Goal: Information Seeking & Learning: Learn about a topic

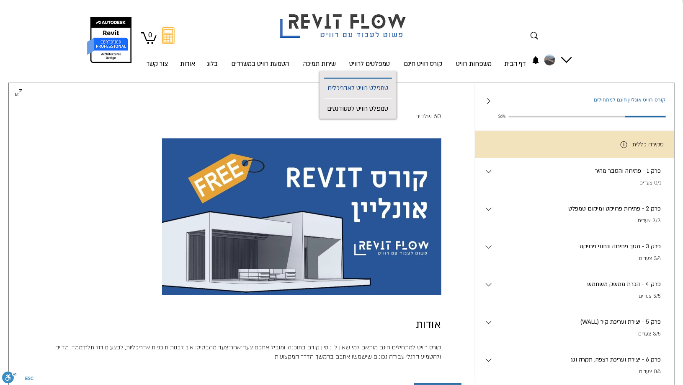
click at [347, 88] on p "טמפלט רוויט לאדריכלים" at bounding box center [357, 88] width 67 height 19
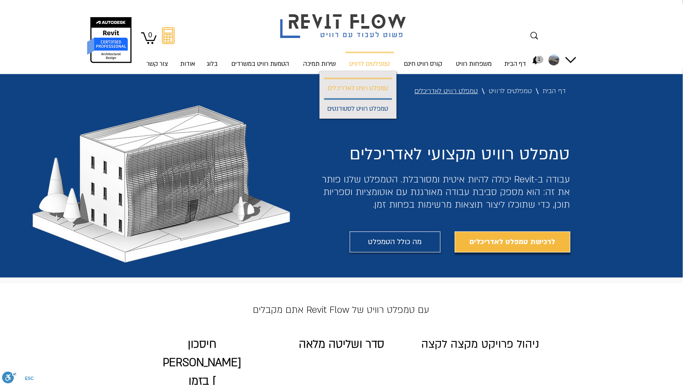
click at [347, 108] on p "טמפלט רוויט לסטודנטים" at bounding box center [358, 109] width 68 height 19
click at [352, 110] on p "טמפלט רוויט לסטודנטים" at bounding box center [358, 109] width 68 height 19
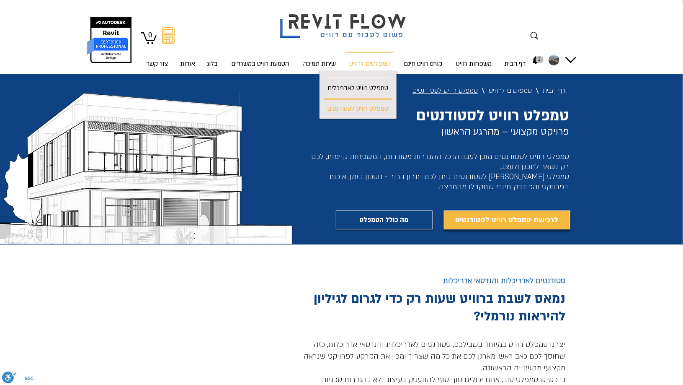
click at [240, 297] on div "main content" at bounding box center [341, 360] width 683 height 232
click at [347, 222] on link "מה כולל הטמפלט" at bounding box center [384, 219] width 97 height 19
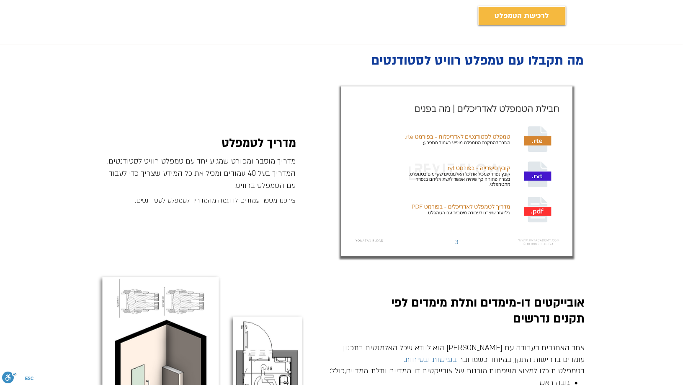
scroll to position [431, 0]
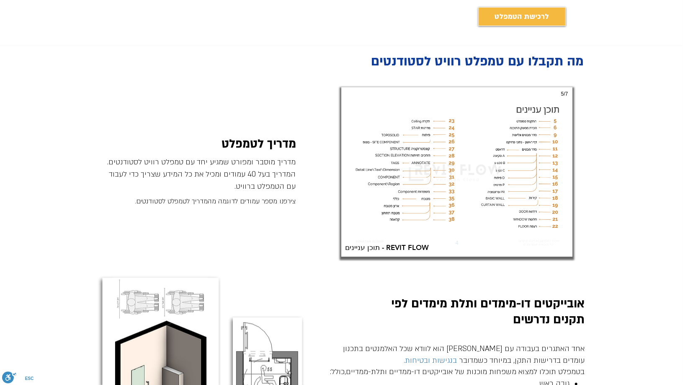
click at [487, 170] on img "תוכן עניינים - REVIT FLOW" at bounding box center [456, 171] width 231 height 169
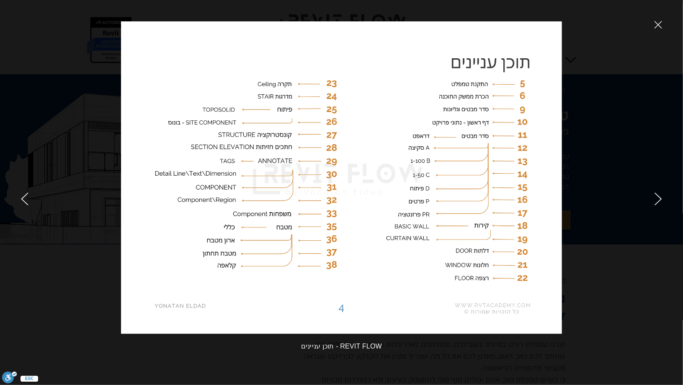
click at [654, 192] on div at bounding box center [570, 192] width 225 height 385
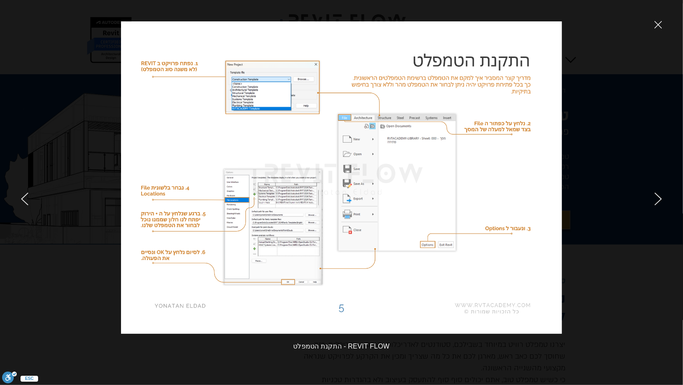
click at [658, 196] on icon "next" at bounding box center [659, 198] width 8 height 13
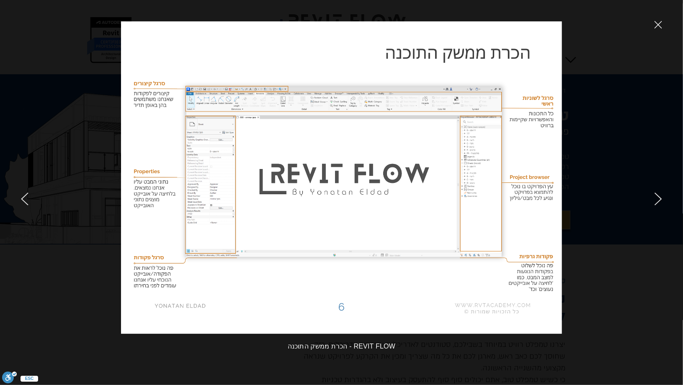
click at [654, 192] on div at bounding box center [570, 192] width 225 height 385
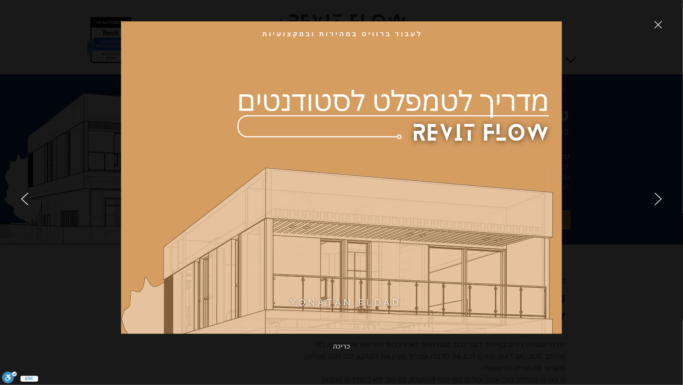
click at [657, 195] on icon "next" at bounding box center [659, 198] width 8 height 13
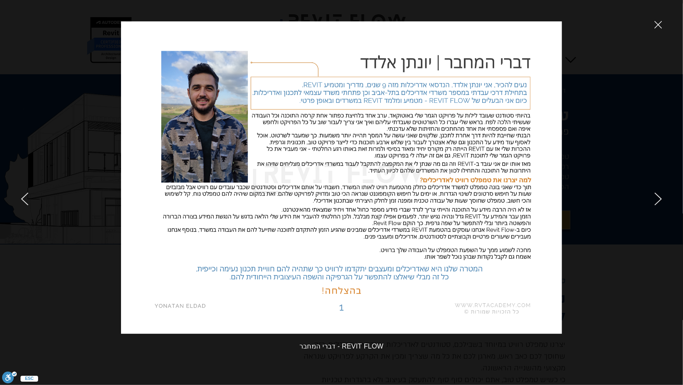
click at [658, 197] on icon "next" at bounding box center [659, 198] width 8 height 13
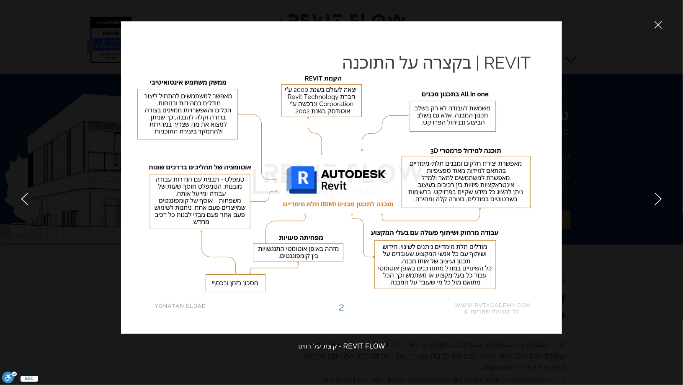
click at [659, 199] on icon "next" at bounding box center [659, 198] width 8 height 13
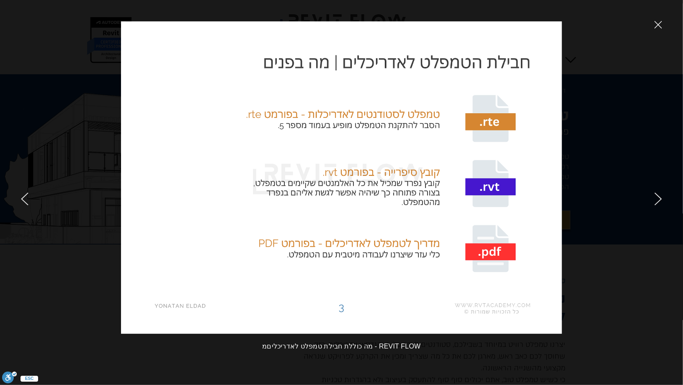
click at [487, 250] on div at bounding box center [570, 192] width 225 height 385
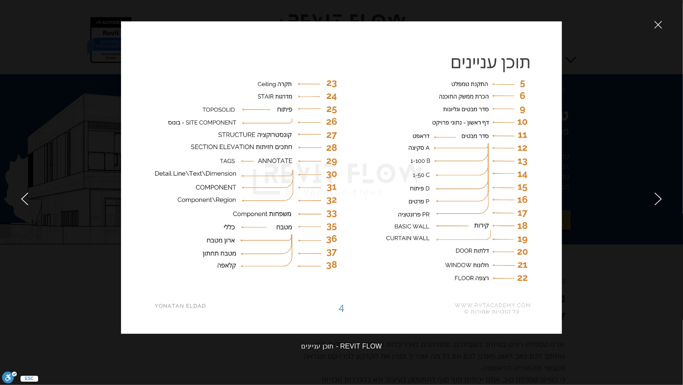
click at [653, 193] on div at bounding box center [570, 192] width 225 height 385
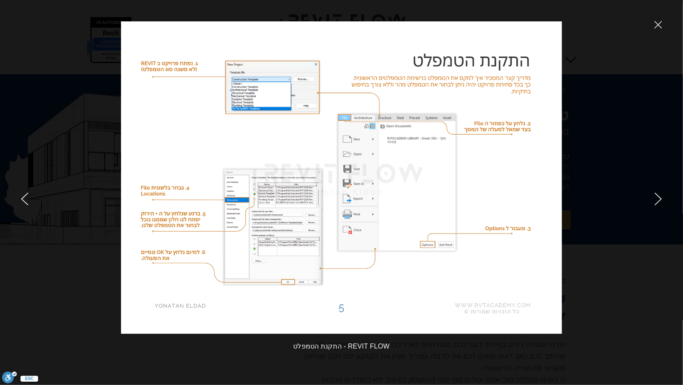
click at [653, 212] on div at bounding box center [570, 192] width 225 height 385
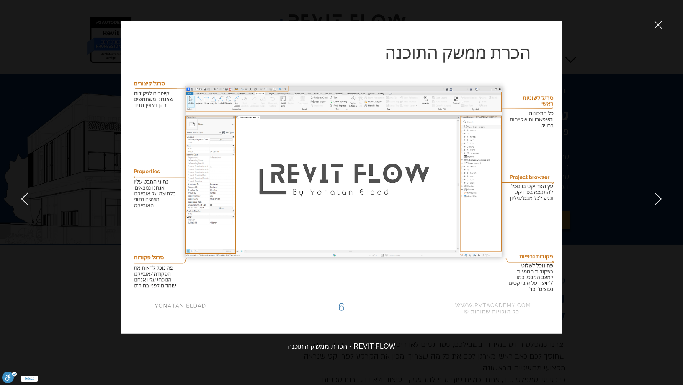
click at [660, 195] on icon "next" at bounding box center [659, 198] width 8 height 13
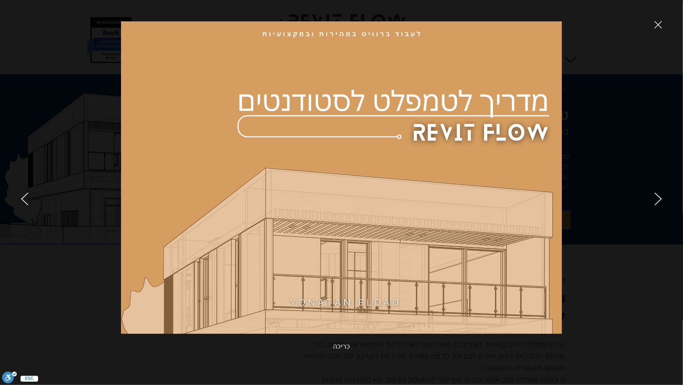
click at [657, 198] on icon "next" at bounding box center [659, 198] width 8 height 13
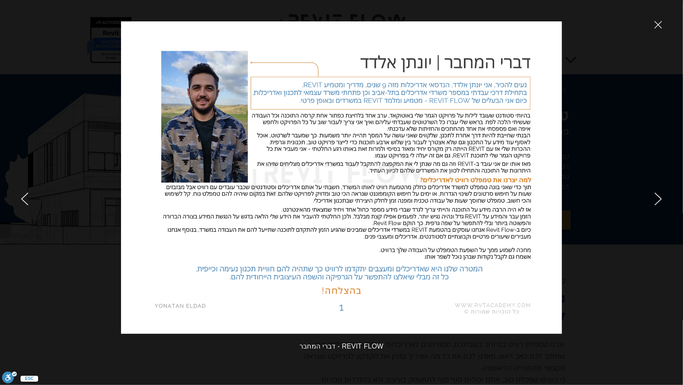
click at [656, 198] on icon "next" at bounding box center [659, 198] width 8 height 13
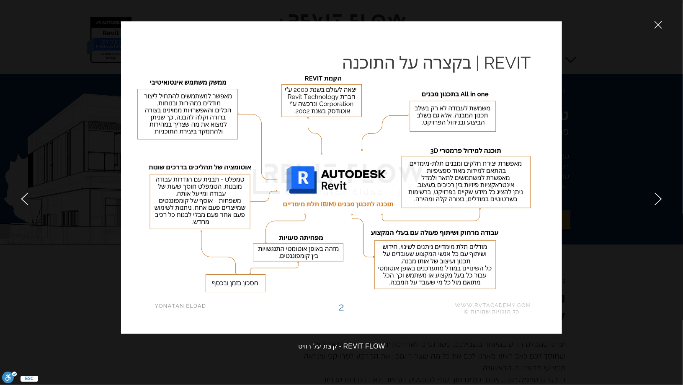
click at [656, 198] on icon "next" at bounding box center [659, 198] width 8 height 13
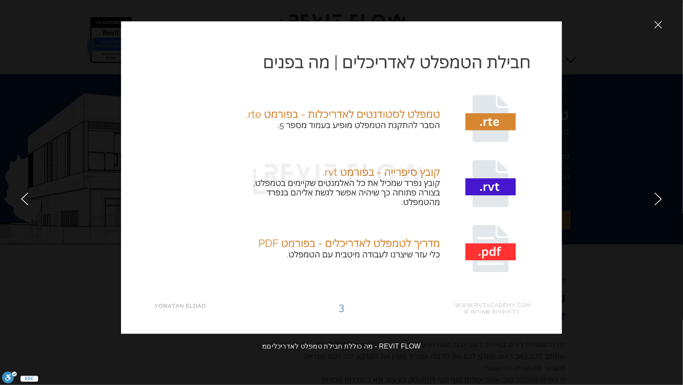
click at [656, 198] on icon "next" at bounding box center [659, 198] width 8 height 13
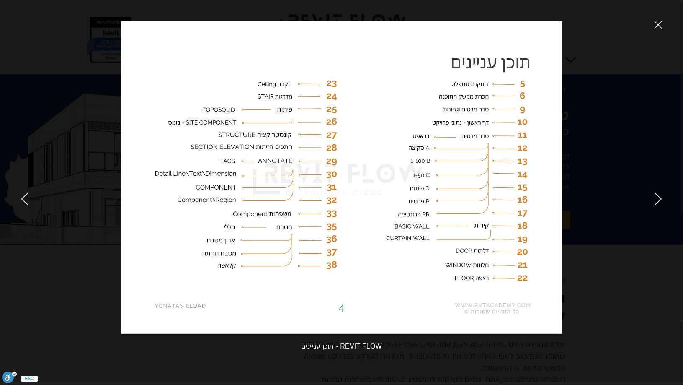
click at [656, 198] on icon "next" at bounding box center [659, 198] width 8 height 13
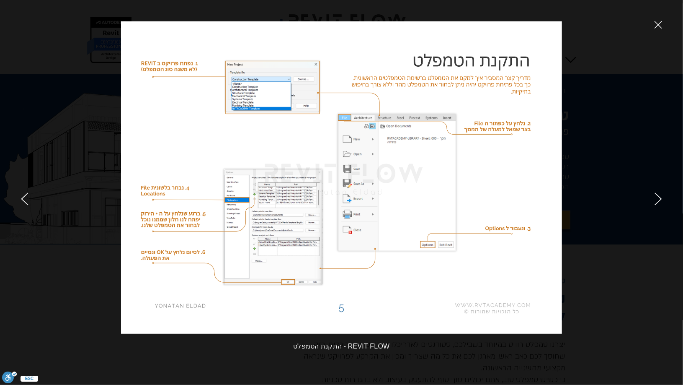
click at [656, 198] on icon "next" at bounding box center [659, 198] width 8 height 13
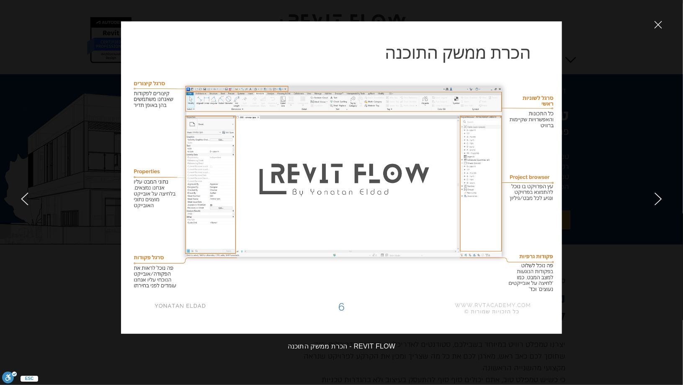
click at [656, 198] on icon "next" at bounding box center [659, 198] width 8 height 13
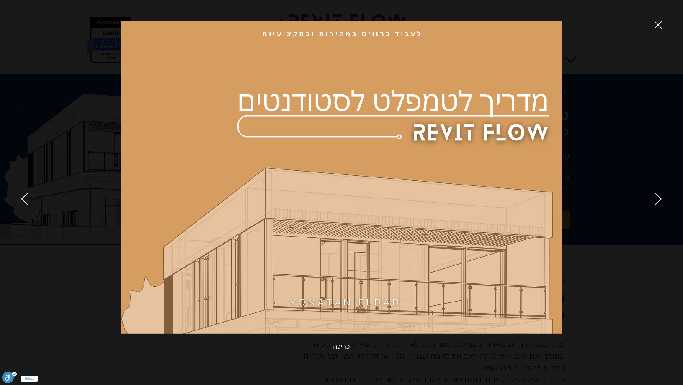
click at [656, 198] on icon "next" at bounding box center [659, 198] width 8 height 13
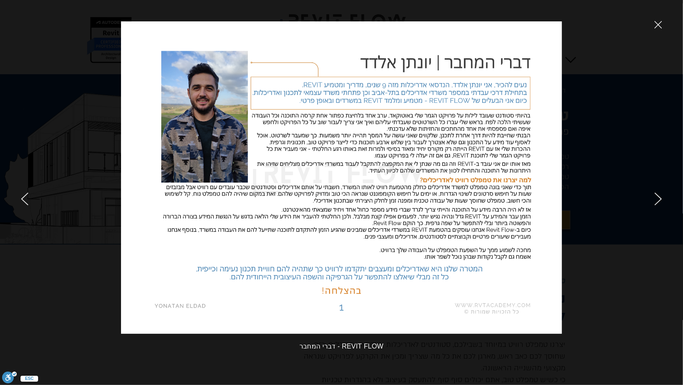
click at [656, 26] on icon "close" at bounding box center [659, 25] width 8 height 8
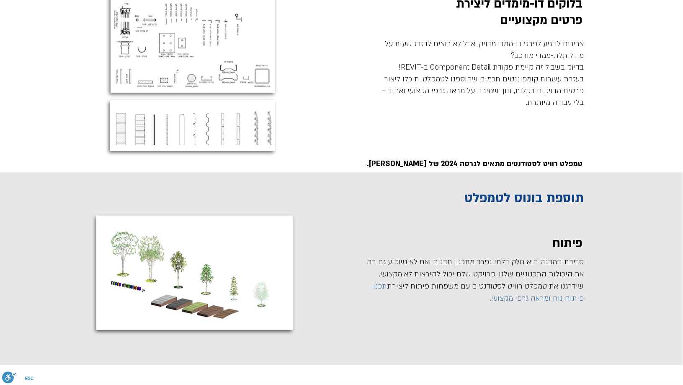
scroll to position [2474, 0]
click at [353, 130] on div "main content" at bounding box center [341, 66] width 683 height 215
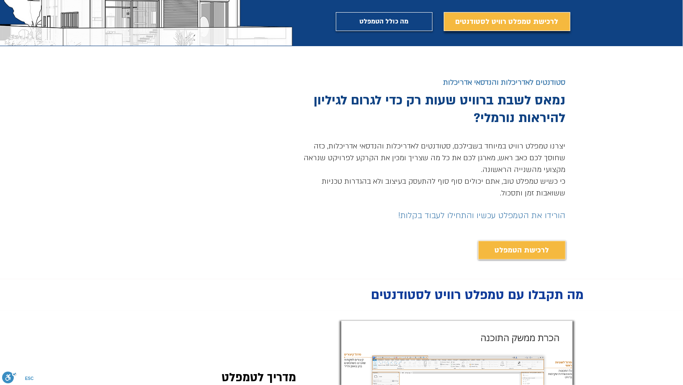
scroll to position [0, 0]
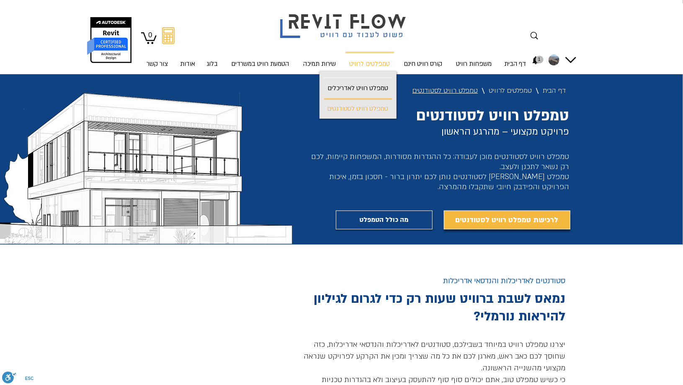
click at [646, 62] on div at bounding box center [341, 37] width 683 height 74
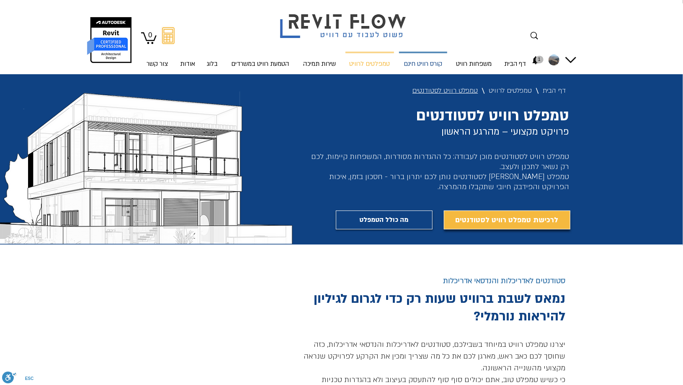
click at [421, 59] on p "קורס רוויט חינם" at bounding box center [422, 64] width 45 height 22
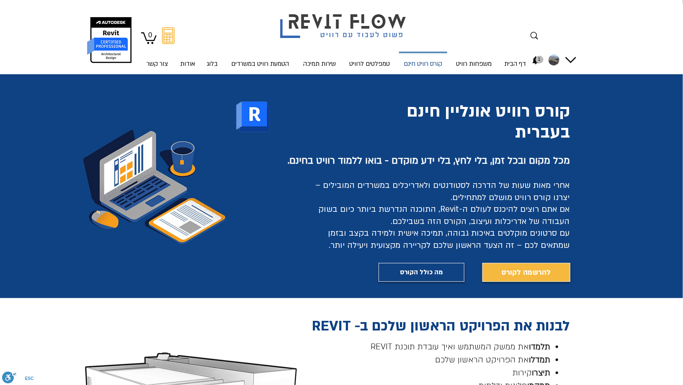
click at [428, 63] on p "קורס רוויט חינם" at bounding box center [422, 64] width 45 height 22
click at [554, 59] on img "החשבון של Ruth shlomo" at bounding box center [554, 59] width 11 height 11
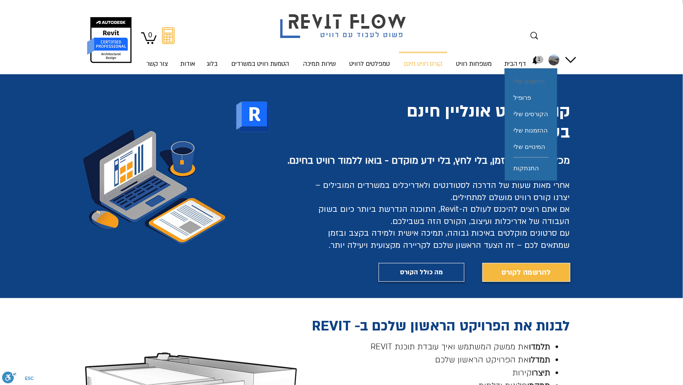
click at [537, 75] on span "החשבון שלי" at bounding box center [529, 81] width 31 height 16
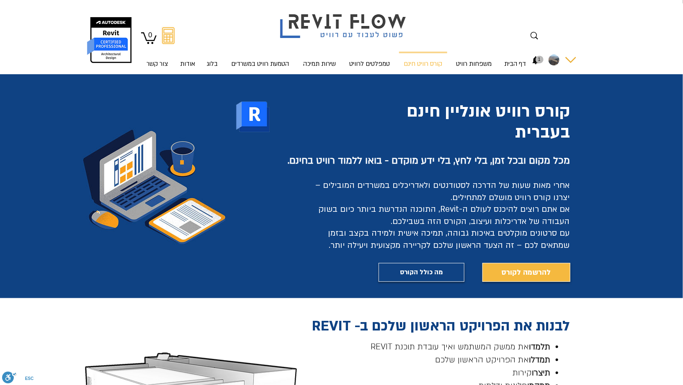
click at [553, 64] on img "החשבון של Ruth shlomo" at bounding box center [554, 59] width 11 height 11
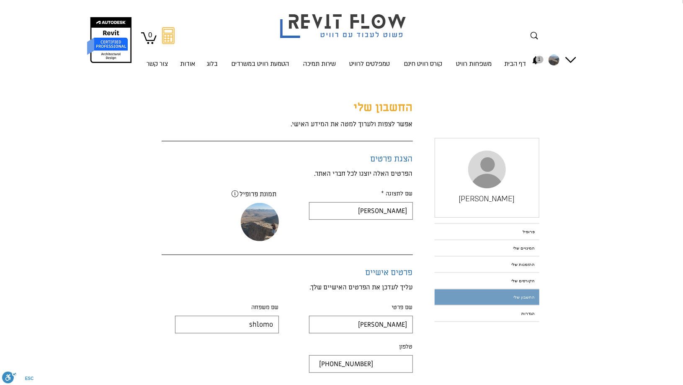
drag, startPoint x: 553, startPoint y: 64, endPoint x: 477, endPoint y: 148, distance: 113.6
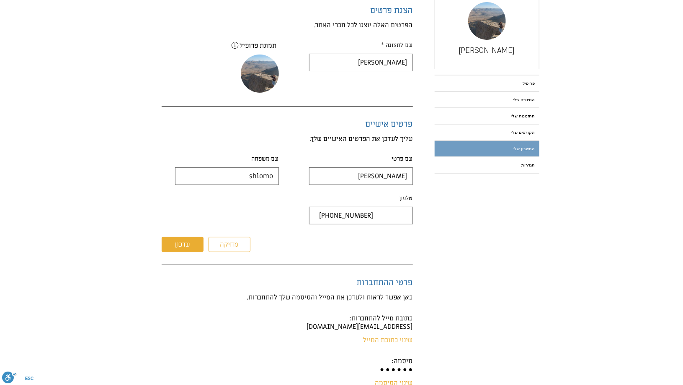
scroll to position [178, 0]
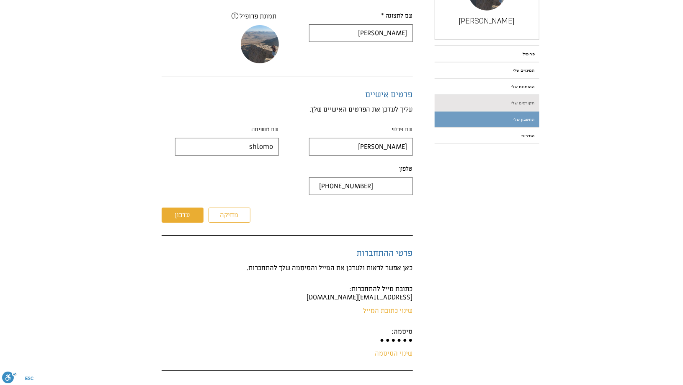
click at [479, 104] on link "הקורסים שלי" at bounding box center [487, 102] width 105 height 15
click at [491, 104] on link "הקורסים שלי" at bounding box center [487, 102] width 105 height 15
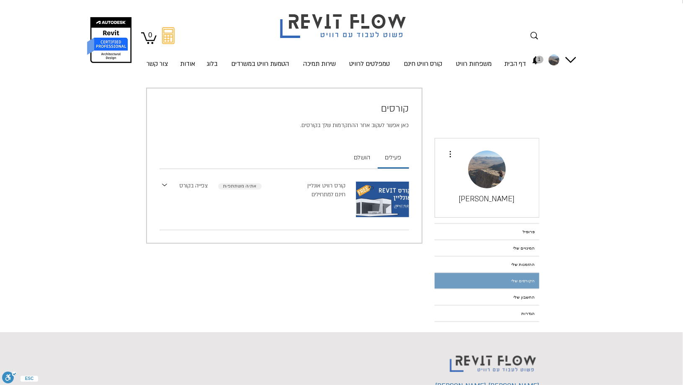
click at [204, 188] on link "צפייה בקורס" at bounding box center [194, 185] width 28 height 9
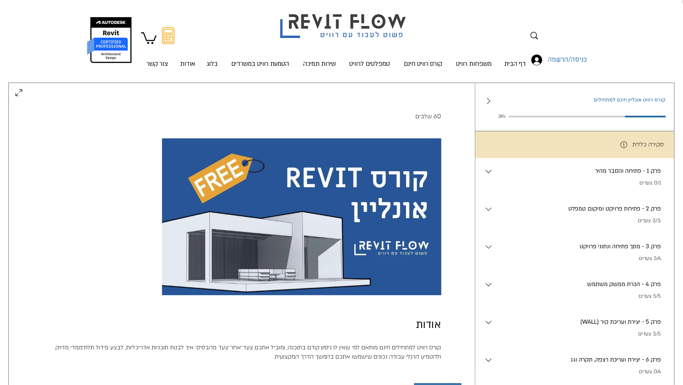
click at [54, 197] on div "60 שלבים אודות קורס רוויט למתחילים חינם מותאם למי שאין לו ניסיון קודם בתוכנה, ו…" at bounding box center [241, 251] width 399 height 278
click at [457, 277] on div "60 שלבים אודות קורס רוויט למתחילים חינם מותאם למי שאין לו ניסיון קודם בתוכנה, ו…" at bounding box center [242, 263] width 466 height 330
click at [106, 254] on div "60 שלבים אודות קורס רוויט למתחילים חינם מותאם למי שאין לו ניסיון קודם בתוכנה, ו…" at bounding box center [241, 251] width 399 height 278
click at [382, 106] on div "60 שלבים אודות קורס רוויט למתחילים חינם מותאם למי שאין לו ניסיון קודם בתוכנה, ו…" at bounding box center [242, 263] width 466 height 330
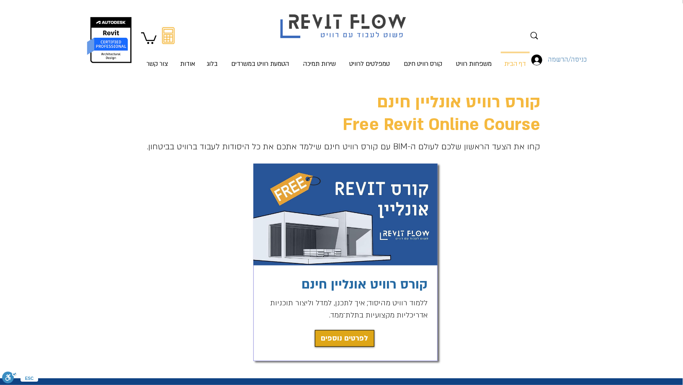
click at [537, 56] on icon at bounding box center [537, 59] width 11 height 11
click at [538, 60] on icon at bounding box center [537, 59] width 11 height 11
click at [538, 61] on icon at bounding box center [537, 59] width 11 height 11
click at [548, 60] on img "החשבון של Ruth shlomo" at bounding box center [550, 59] width 11 height 11
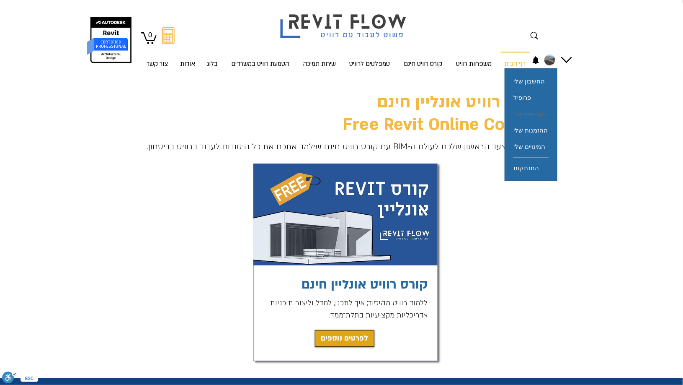
click at [542, 110] on span "הקורסים שלי" at bounding box center [531, 114] width 35 height 16
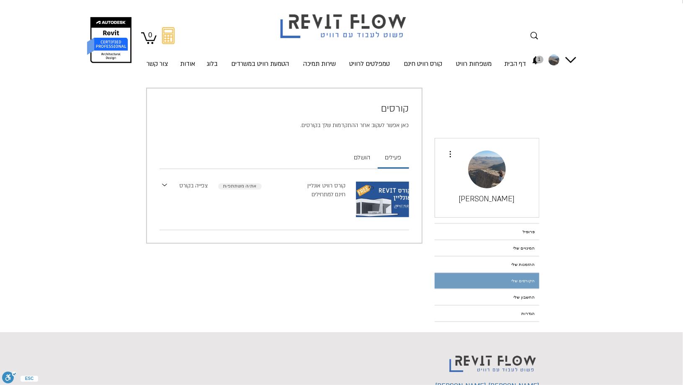
click at [195, 183] on link "צפייה בקורס" at bounding box center [194, 185] width 28 height 9
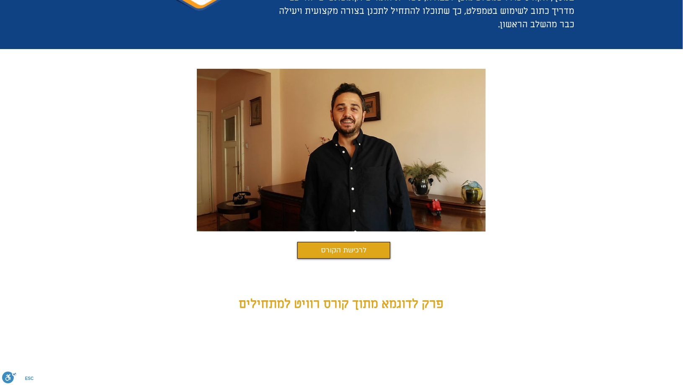
scroll to position [251, 0]
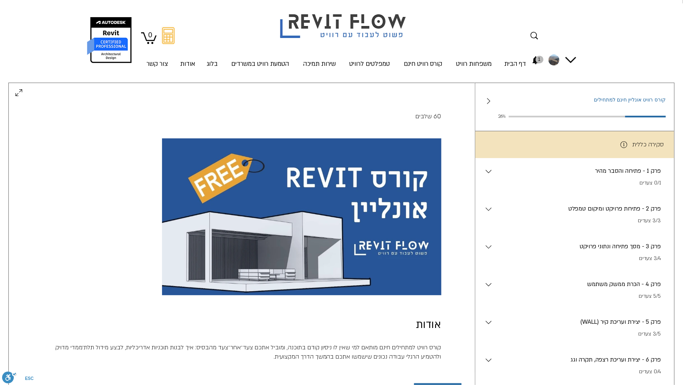
click at [625, 173] on p "פרק 1 - פתיחה והסבר מהיר" at bounding box center [577, 170] width 167 height 9
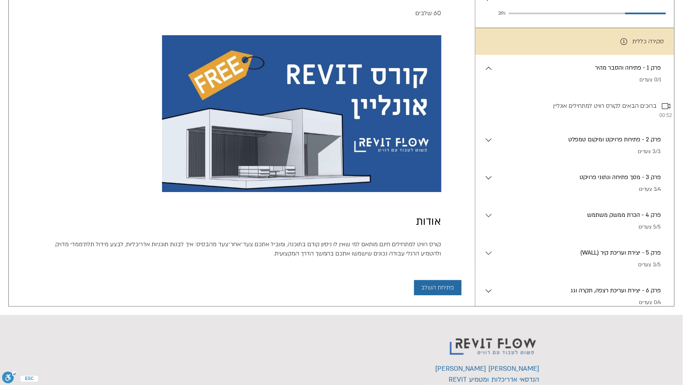
scroll to position [19, 0]
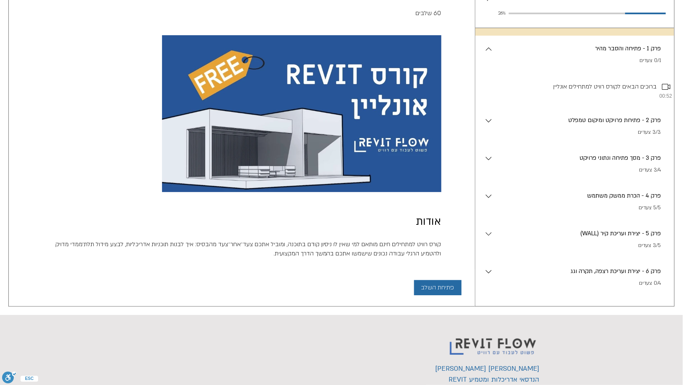
click at [593, 125] on p "פרק 2 - פתיחת פרויקט ומיקום טמפלט" at bounding box center [577, 120] width 167 height 9
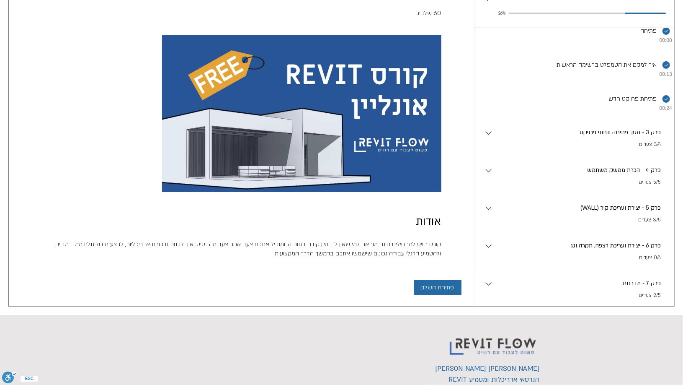
scroll to position [158, 0]
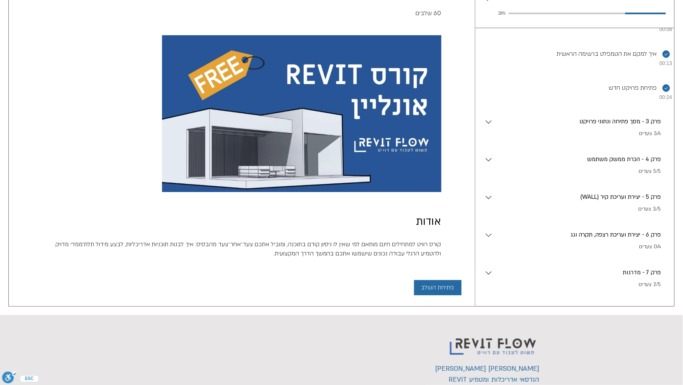
drag, startPoint x: 610, startPoint y: 207, endPoint x: 625, endPoint y: 201, distance: 16.0
click at [625, 201] on p "(WALL) פרק 5 - יצירת ועריכת קיר" at bounding box center [577, 196] width 167 height 9
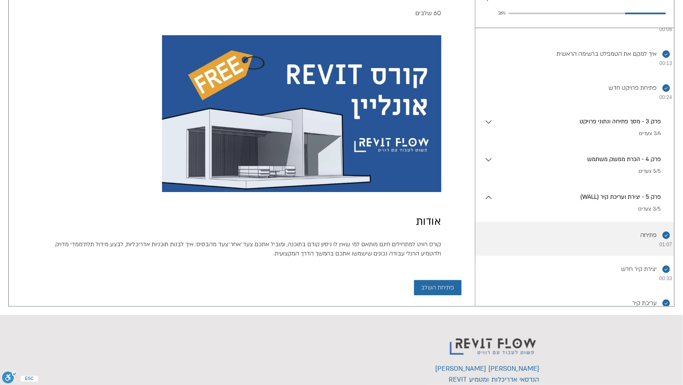
click at [642, 248] on li "השלמת את השלב הזה. פתיחה 01:07" at bounding box center [574, 239] width 199 height 34
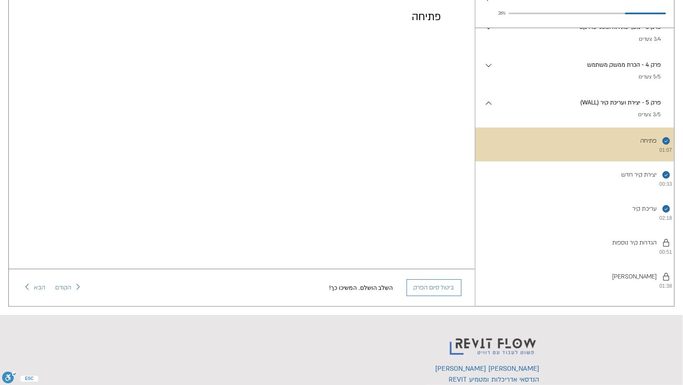
scroll to position [252, 0]
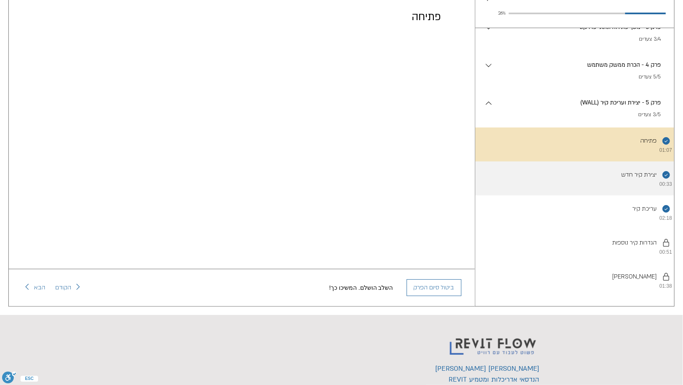
click at [610, 195] on li "השלמת את השלב הזה. יצירת קיר חדש 00:33" at bounding box center [574, 178] width 199 height 34
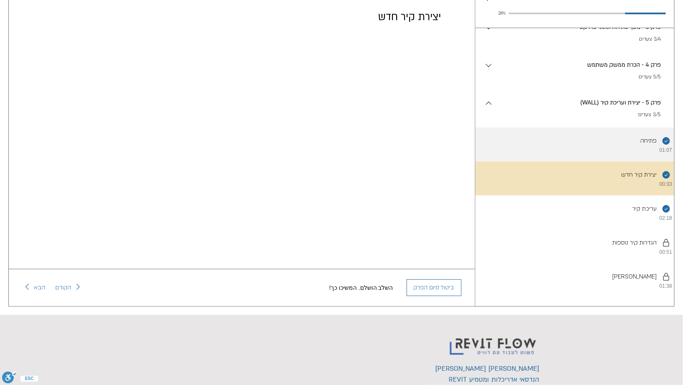
click at [555, 142] on li "השלמת את השלב הזה. פתיחה 01:07" at bounding box center [574, 144] width 199 height 34
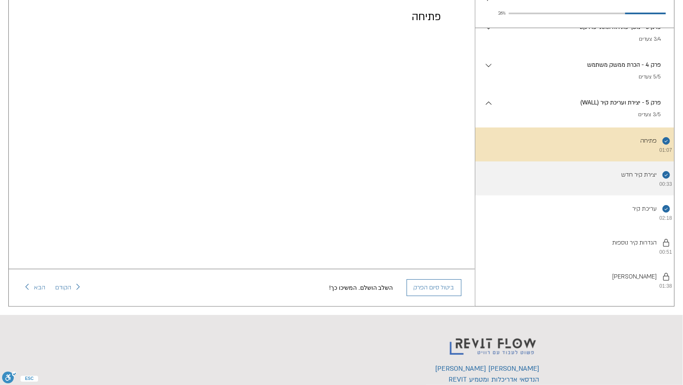
click at [579, 195] on li "השלמת את השלב הזה. יצירת קיר חדש 00:33" at bounding box center [574, 178] width 199 height 34
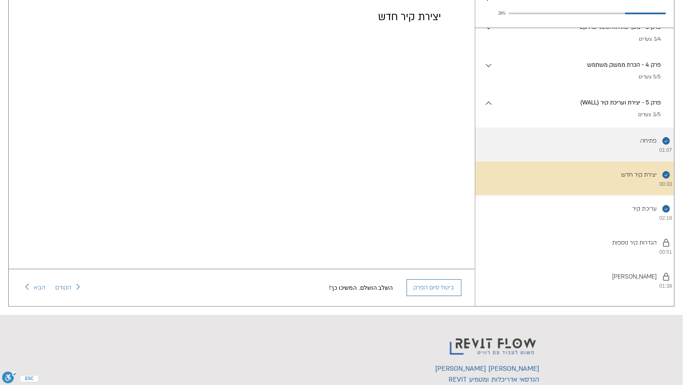
click at [540, 161] on li "השלמת את השלב הזה. פתיחה 01:07" at bounding box center [574, 144] width 199 height 34
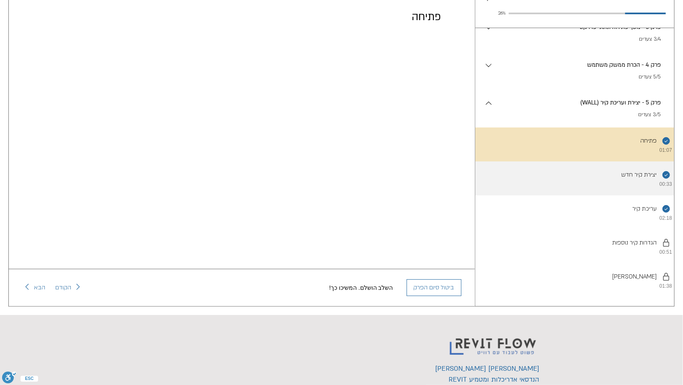
click at [614, 178] on li "השלמת את השלב הזה. יצירת קיר חדש 00:33" at bounding box center [574, 178] width 199 height 34
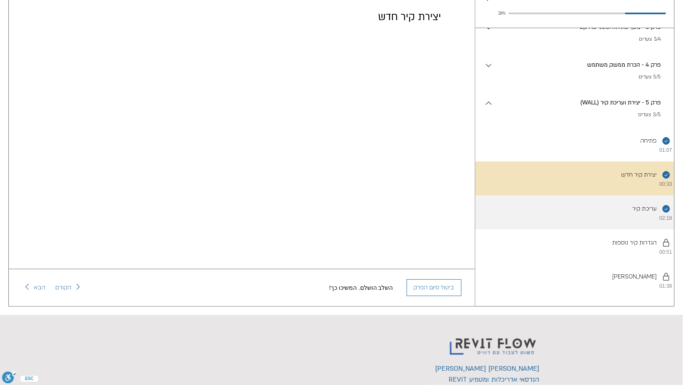
click at [602, 215] on li "השלמת את השלב הזה. עריכת קיר 02:18" at bounding box center [574, 212] width 199 height 34
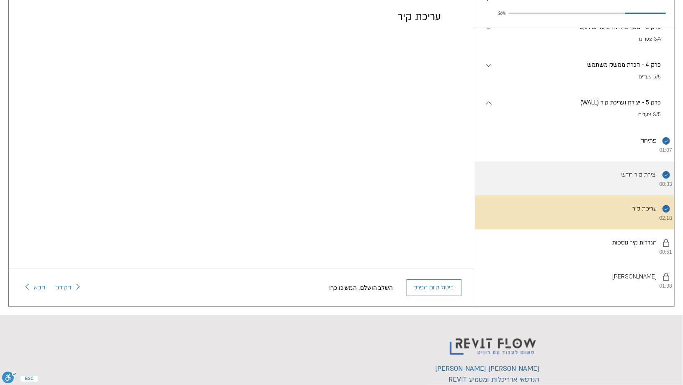
click at [585, 181] on li "השלמת את השלב הזה. יצירת קיר חדש 00:33" at bounding box center [574, 178] width 199 height 34
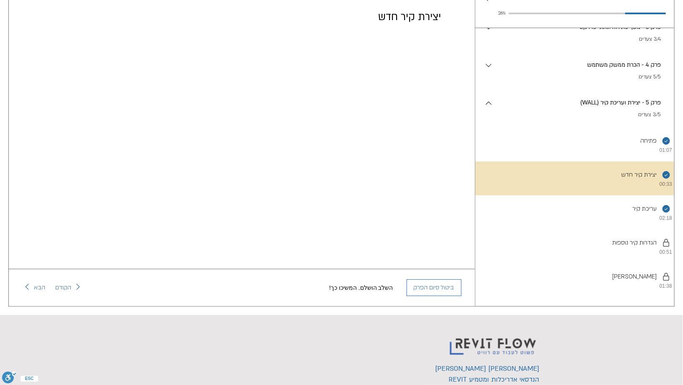
click at [14, 144] on div "יצירת קיר חדש" at bounding box center [242, 145] width 466 height 301
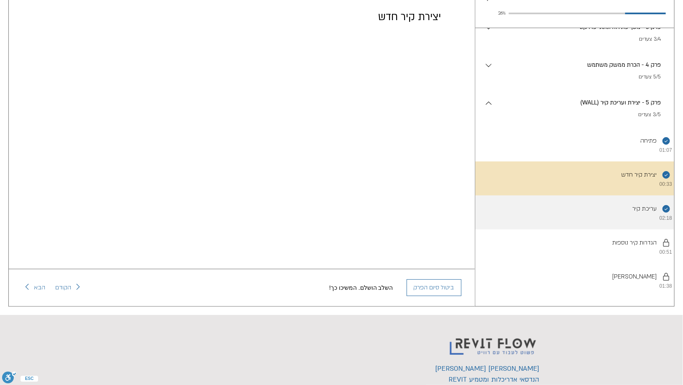
click at [567, 222] on li "השלמת את השלב הזה. עריכת קיר 02:18" at bounding box center [574, 212] width 199 height 34
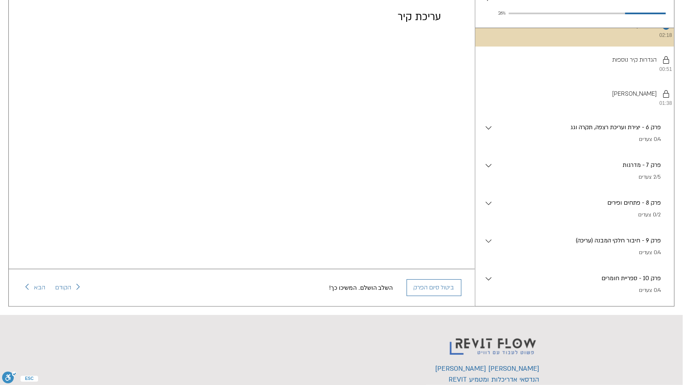
scroll to position [501, 0]
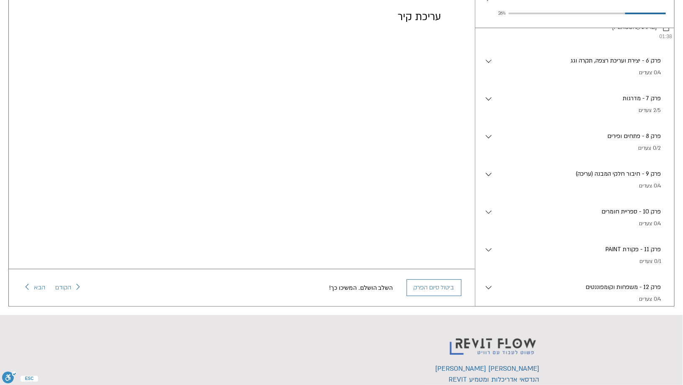
click at [587, 77] on p "0/4 צעדים" at bounding box center [577, 73] width 167 height 8
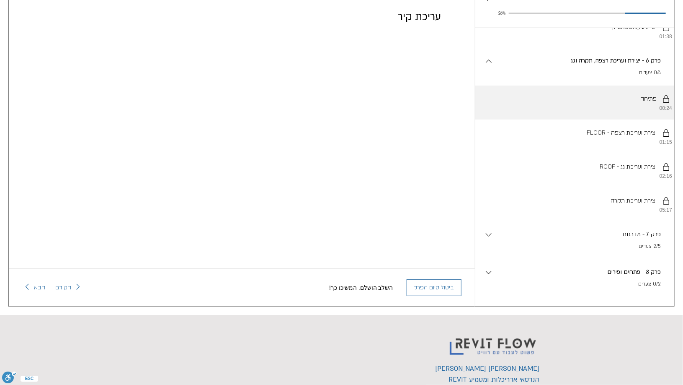
click at [627, 119] on li "יש להשלים את השלבים לפי הסדר. פתיחה 00:24" at bounding box center [574, 102] width 199 height 34
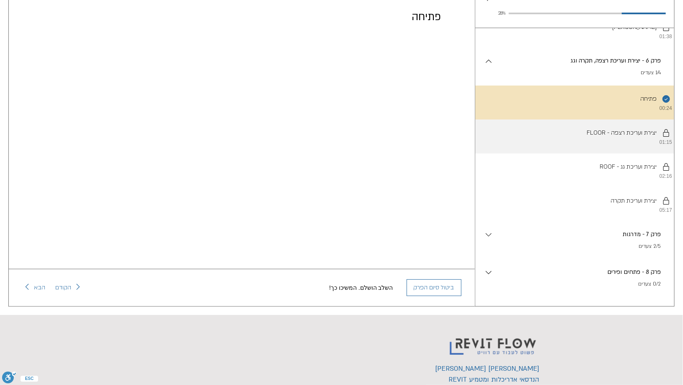
click at [520, 153] on li "יש להשלים את השלבים לפי הסדר. FLOOR - יצירת ועריכת רצפה 01:15" at bounding box center [574, 136] width 199 height 34
